Goal: Book appointment/travel/reservation

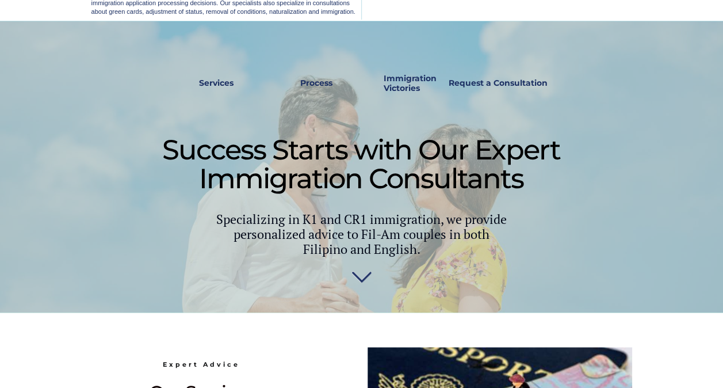
scroll to position [288, 0]
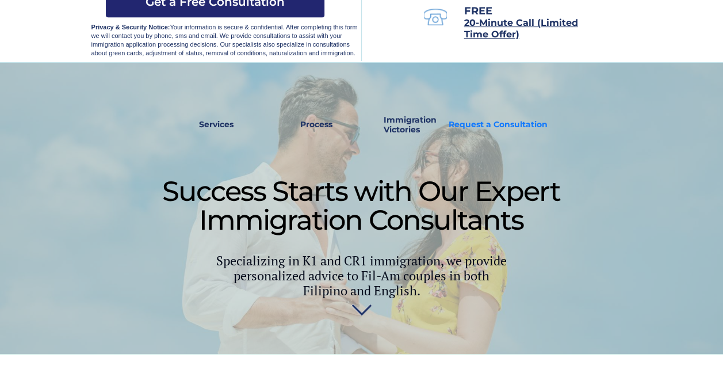
click at [484, 133] on link "Request a Consultation" at bounding box center [498, 125] width 109 height 26
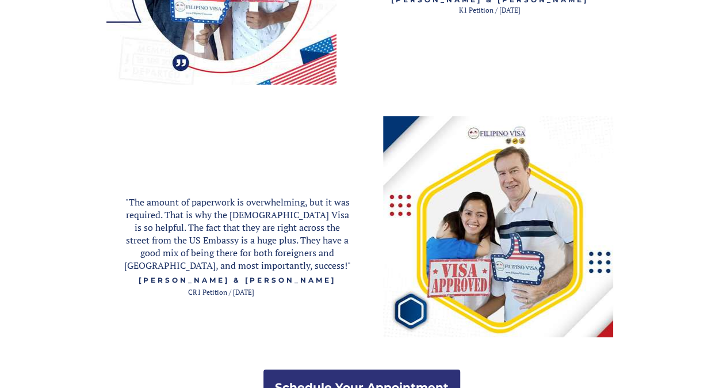
scroll to position [2148, 0]
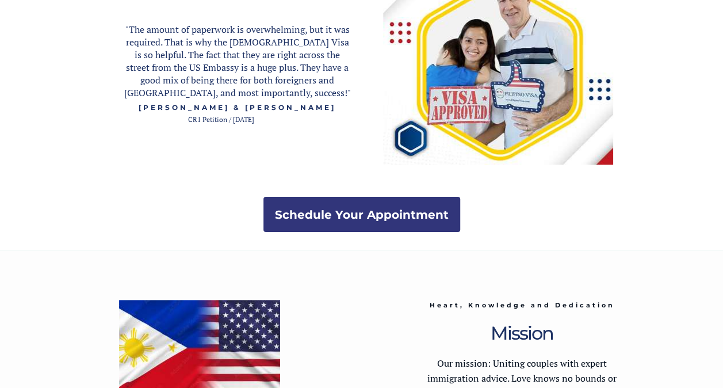
click at [415, 219] on strong "Schedule Your Appointment" at bounding box center [362, 215] width 174 height 14
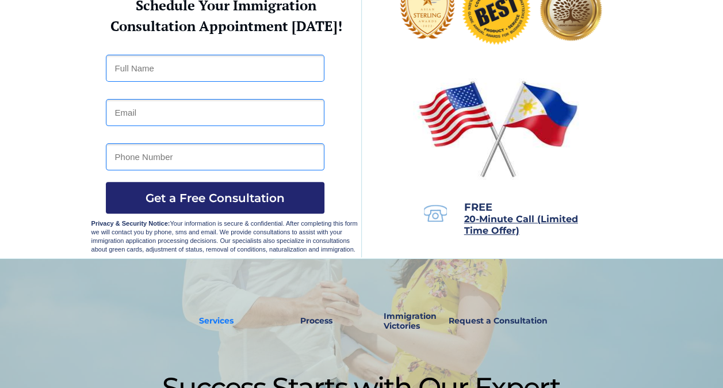
click at [227, 318] on strong "Services" at bounding box center [216, 320] width 35 height 10
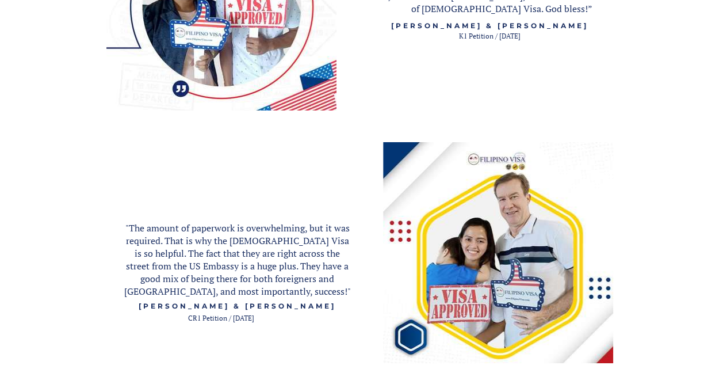
scroll to position [2137, 0]
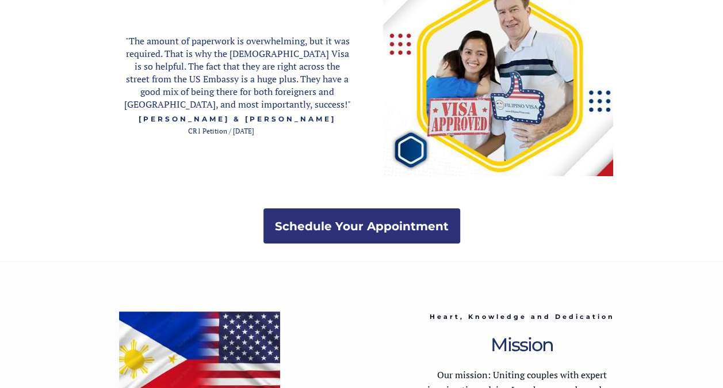
scroll to position [34, 0]
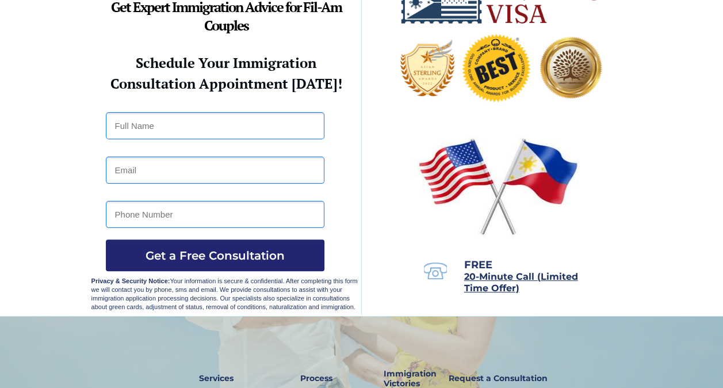
scroll to position [2148, 0]
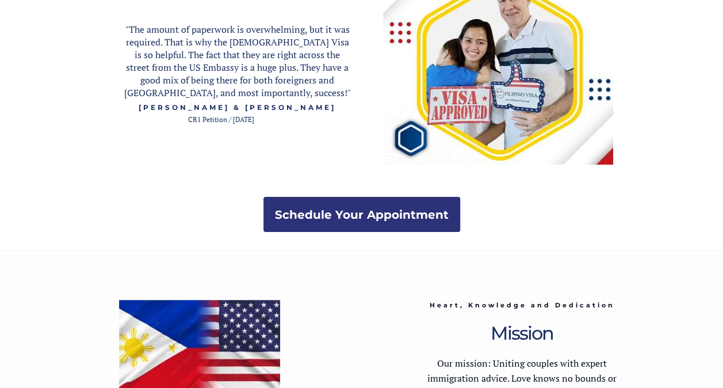
scroll to position [288, 0]
